Goal: Find specific page/section

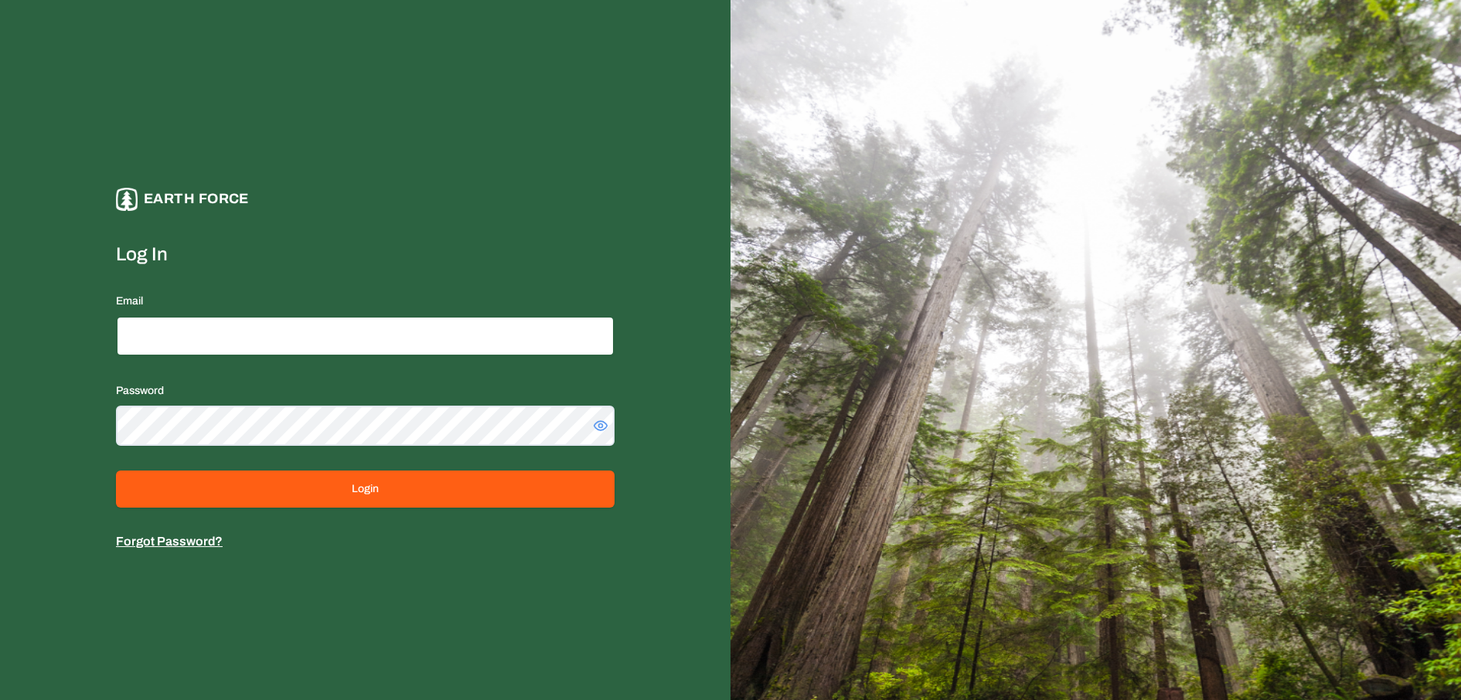
type input "**********"
click at [116, 471] on button "Login" at bounding box center [365, 489] width 498 height 37
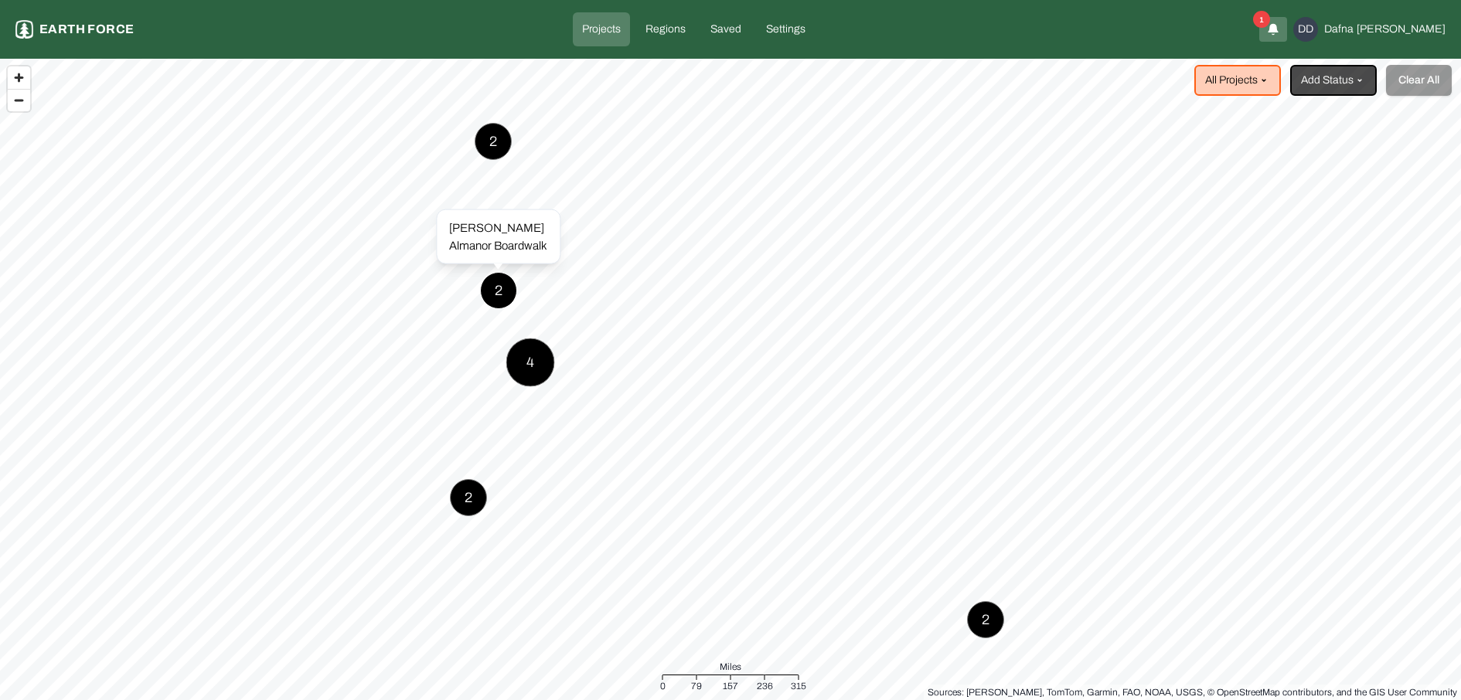
click at [499, 287] on div "2" at bounding box center [498, 290] width 37 height 37
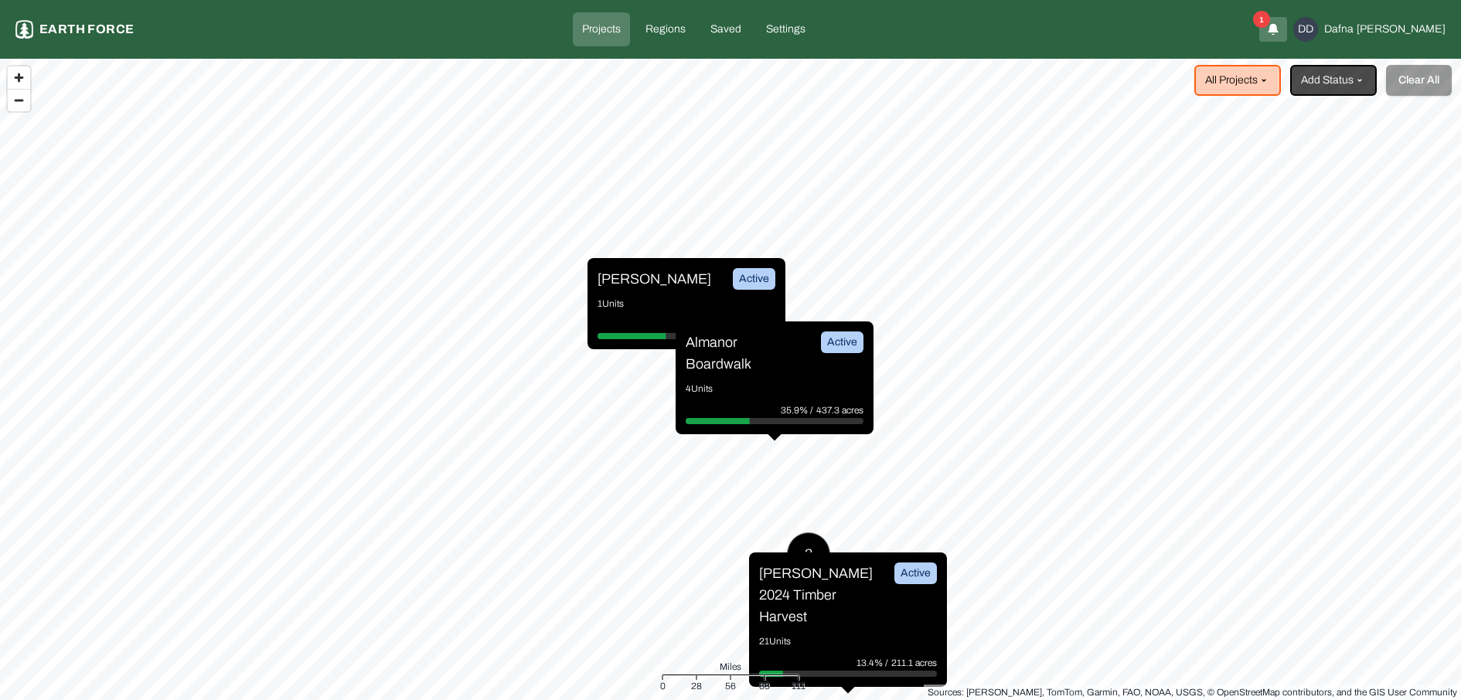
click at [710, 344] on p "Almanor Boardwalk" at bounding box center [743, 353] width 116 height 43
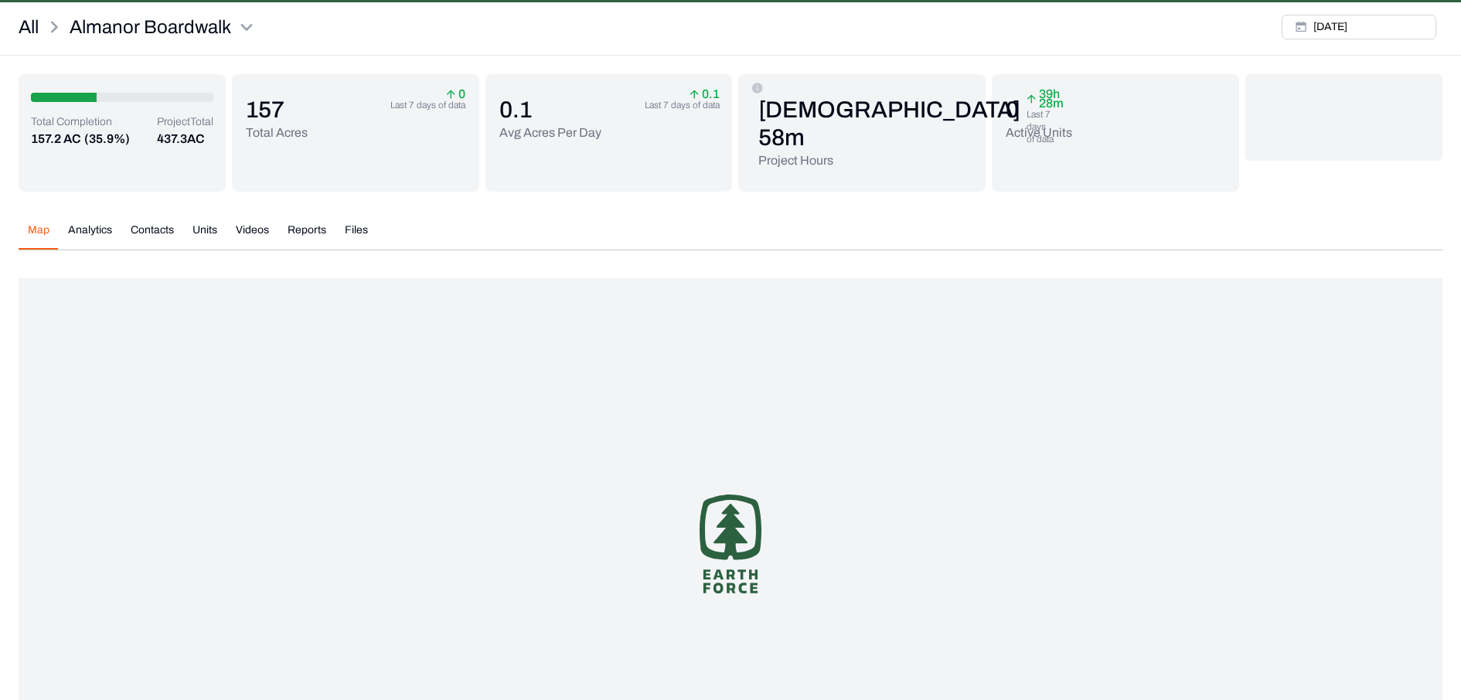
scroll to position [87, 0]
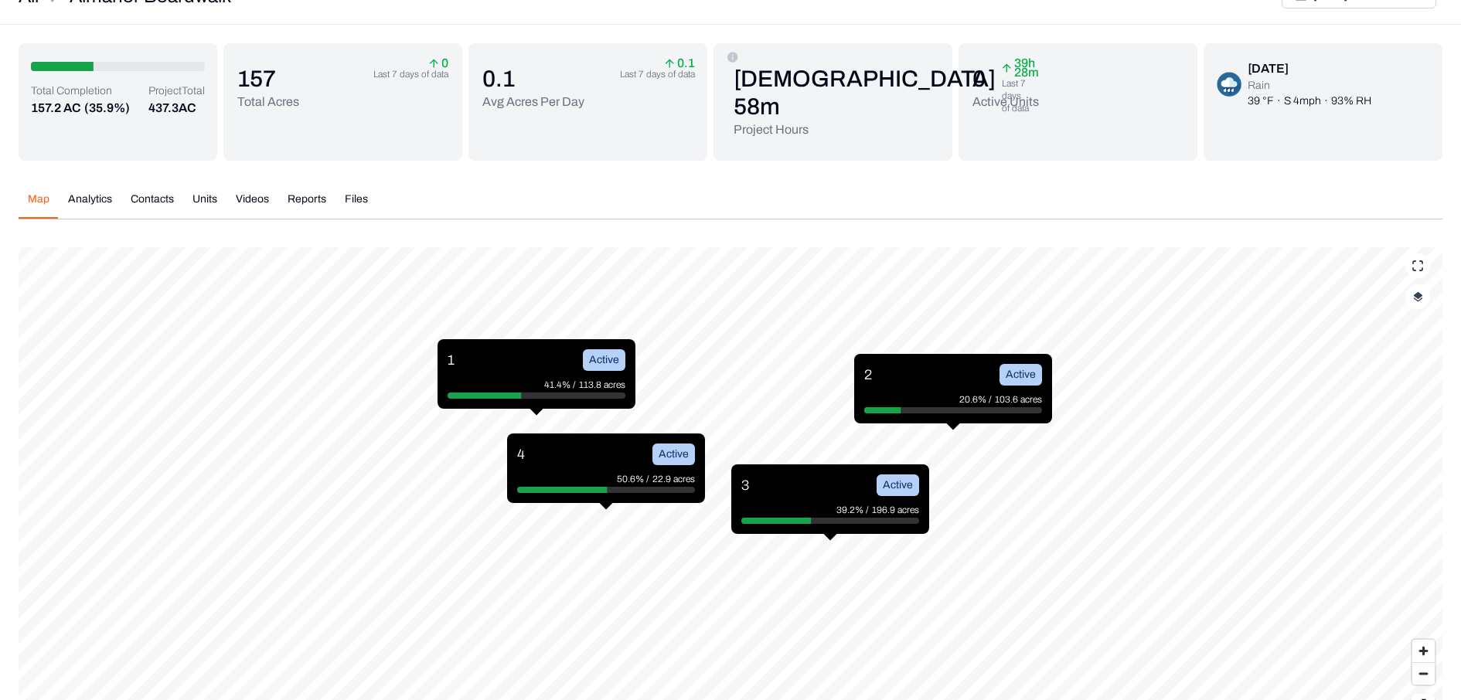
click at [558, 377] on p "41.4% /" at bounding box center [561, 384] width 35 height 15
